Goal: Communication & Community: Answer question/provide support

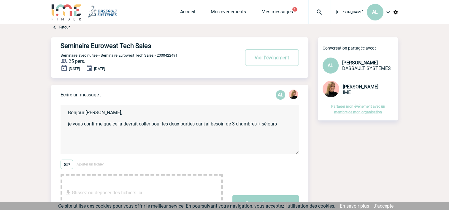
drag, startPoint x: 277, startPoint y: 121, endPoint x: 294, endPoint y: 125, distance: 17.7
click at [294, 125] on textarea "Bonjour [PERSON_NAME], je vous confirme que ce la devrait coller pour les deux …" at bounding box center [180, 129] width 238 height 49
click at [157, 132] on textarea "Bonjour [PERSON_NAME], je vous confirme que ce la devrait coller pour les deux …" at bounding box center [180, 129] width 238 height 49
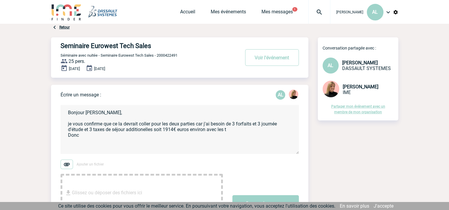
drag, startPoint x: 85, startPoint y: 131, endPoint x: 126, endPoint y: 131, distance: 40.4
click at [126, 131] on textarea "Bonjour [PERSON_NAME], je vous confirme que ce la devrait coller pour les deux …" at bounding box center [180, 129] width 238 height 49
click at [202, 131] on textarea "Bonjour [PERSON_NAME], je vous confirme que ce la devrait coller pour les deux …" at bounding box center [180, 129] width 238 height 49
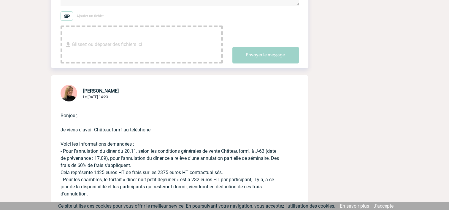
scroll to position [59, 0]
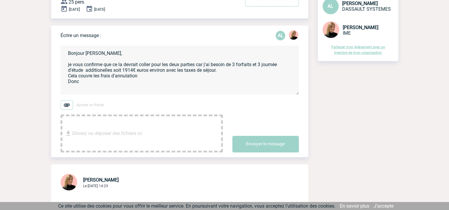
click at [92, 76] on textarea "Bonjour [PERSON_NAME], je vous confirme que ce la devrait coller pour les deux …" at bounding box center [180, 70] width 238 height 49
click at [173, 76] on textarea "Bonjour [PERSON_NAME], je vous confirme que ce la devrait coller pour les deux …" at bounding box center [180, 70] width 238 height 49
type textarea "Bonjour [PERSON_NAME], je vous confirme que ce la devrait coller pour les deux …"
drag, startPoint x: 118, startPoint y: 83, endPoint x: 64, endPoint y: 84, distance: 53.8
click at [64, 84] on textarea "Bonjour [PERSON_NAME], je vous confirme que ce la devrait coller pour les deux …" at bounding box center [180, 70] width 238 height 49
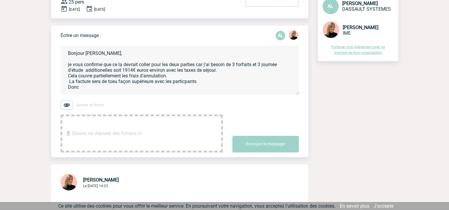
click at [185, 81] on textarea "Bonjour [PERSON_NAME], je vous confirme que ce la devrait coller pour les deux …" at bounding box center [180, 70] width 238 height 49
click at [219, 79] on textarea "Bonjour [PERSON_NAME], je vous confirme que ce la devrait coller pour les deux …" at bounding box center [180, 70] width 238 height 49
click at [218, 80] on textarea "Bonjour [PERSON_NAME], je vous confirme que ce la devrait coller pour les deux …" at bounding box center [180, 70] width 238 height 49
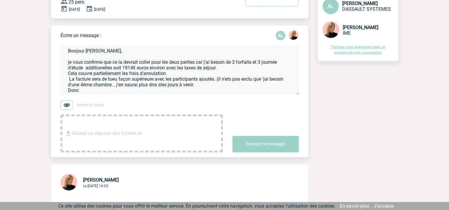
scroll to position [3, 0]
drag, startPoint x: 86, startPoint y: 91, endPoint x: 39, endPoint y: 91, distance: 46.3
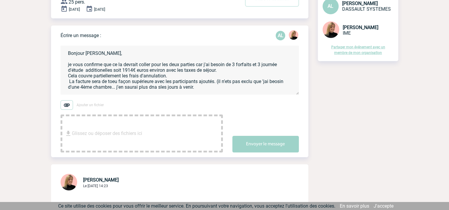
scroll to position [7, 0]
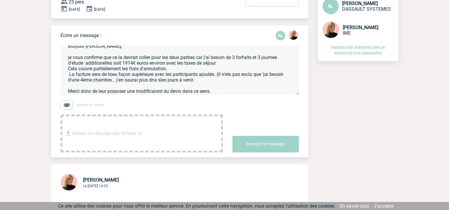
click at [120, 57] on textarea "Bonjour [PERSON_NAME], je vous confirme que ce la devrait coller pour les deux …" at bounding box center [180, 70] width 238 height 49
click at [279, 58] on textarea "Bonjour [PERSON_NAME], je vous confirme que cela devrait coller pour les deux p…" at bounding box center [180, 70] width 238 height 49
click at [115, 75] on textarea "Bonjour [PERSON_NAME], je vous confirme que cela devrait coller pour les deux p…" at bounding box center [180, 70] width 238 height 49
click at [233, 75] on textarea "Bonjour [PERSON_NAME], je vous confirme que cela devrait coller pour les deux p…" at bounding box center [180, 70] width 238 height 49
click at [265, 73] on textarea "Bonjour [PERSON_NAME], je vous confirme que cela devrait coller pour les deux p…" at bounding box center [180, 70] width 238 height 49
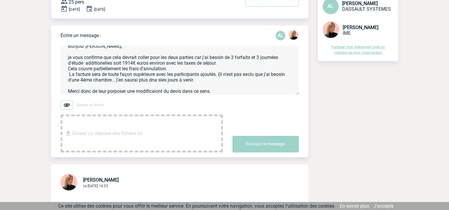
click at [280, 75] on textarea "Bonjour [PERSON_NAME], je vous confirme que cela devrait coller pour les deux p…" at bounding box center [180, 70] width 238 height 49
click at [154, 81] on textarea "Bonjour [PERSON_NAME], je vous confirme que cela devrait coller pour les deux p…" at bounding box center [180, 70] width 238 height 49
click at [196, 83] on textarea "Bonjour [PERSON_NAME], je vous confirme que cela devrait coller pour les deux p…" at bounding box center [180, 70] width 238 height 49
click at [154, 91] on textarea "Bonjour [PERSON_NAME], je vous confirme que cela devrait coller pour les deux p…" at bounding box center [180, 70] width 238 height 49
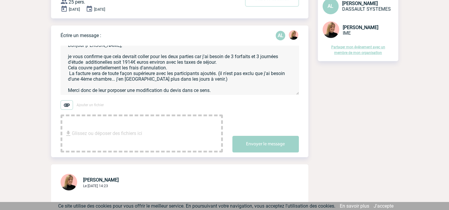
scroll to position [8, 0]
click at [224, 90] on textarea "Bonjour [PERSON_NAME], je vous confirme que cela devrait coller pour les deux p…" at bounding box center [180, 70] width 238 height 49
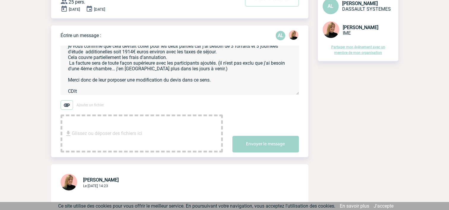
scroll to position [24, 0]
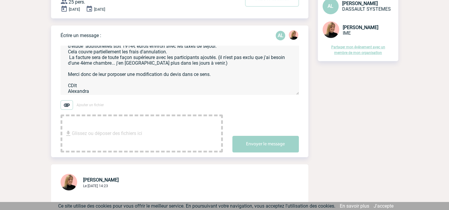
click at [73, 86] on textarea "Bonjour [PERSON_NAME], je vous confirme que cela devrait coller pour les deux p…" at bounding box center [180, 70] width 238 height 49
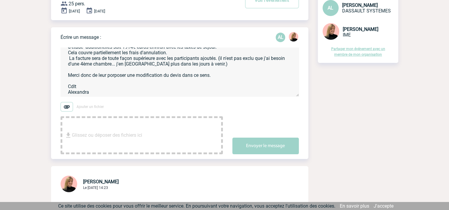
scroll to position [59, 0]
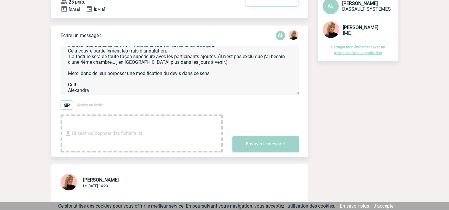
click at [226, 75] on textarea "Bonjour [PERSON_NAME], je vous confirme que cela devrait coller pour les deux p…" at bounding box center [180, 70] width 238 height 49
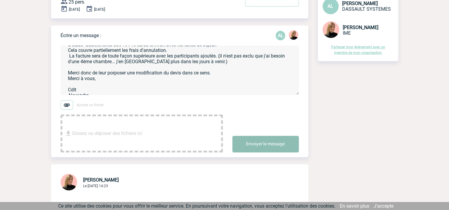
type textarea "Bonjour [PERSON_NAME], je vous confirme que cela devrait coller pour les deux p…"
click at [259, 143] on button "Envoyer le message" at bounding box center [266, 144] width 67 height 17
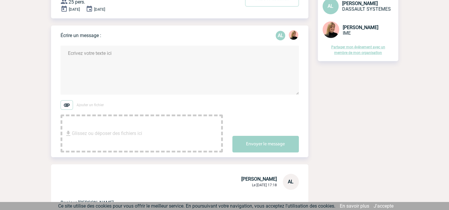
scroll to position [0, 0]
